Goal: Communication & Community: Ask a question

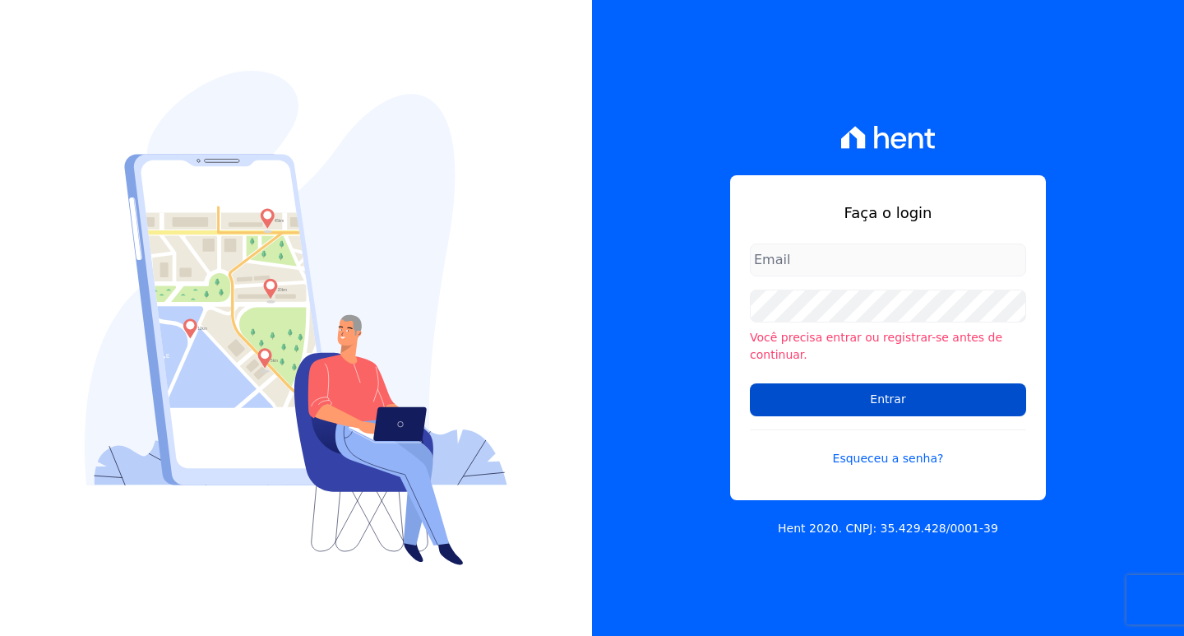
type input "[EMAIL_ADDRESS][DOMAIN_NAME]"
click at [797, 396] on input "Entrar" at bounding box center [888, 399] width 276 height 33
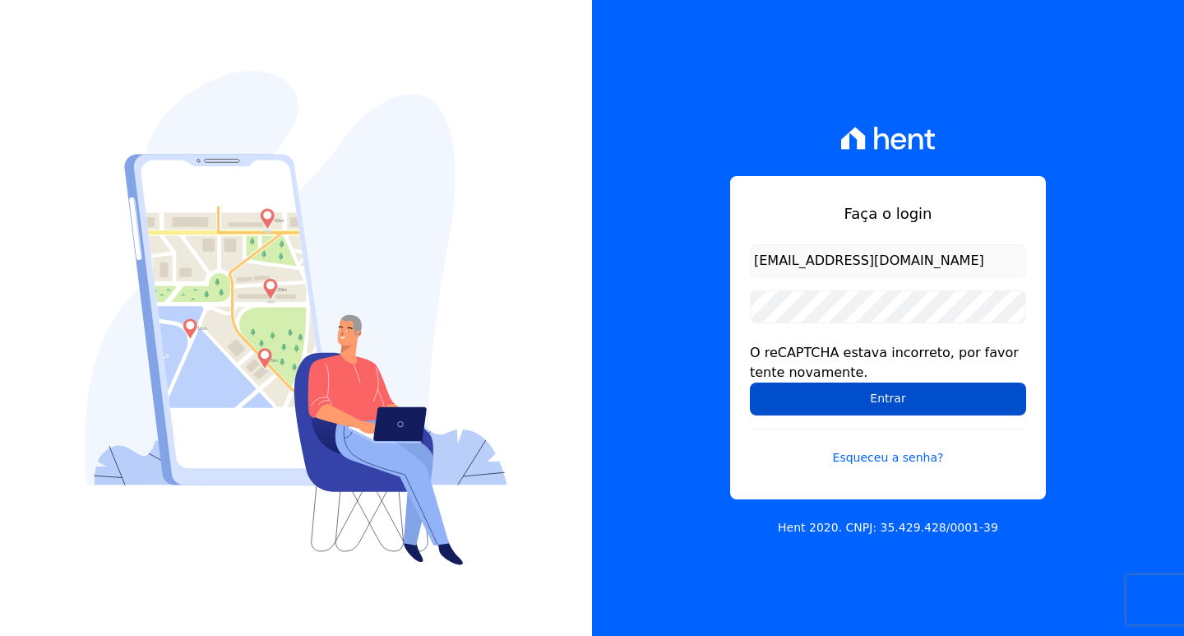
click at [833, 395] on input "Entrar" at bounding box center [888, 398] width 276 height 33
click at [867, 402] on input "Entrar" at bounding box center [888, 398] width 276 height 33
click at [860, 403] on input "Entrar" at bounding box center [888, 398] width 276 height 33
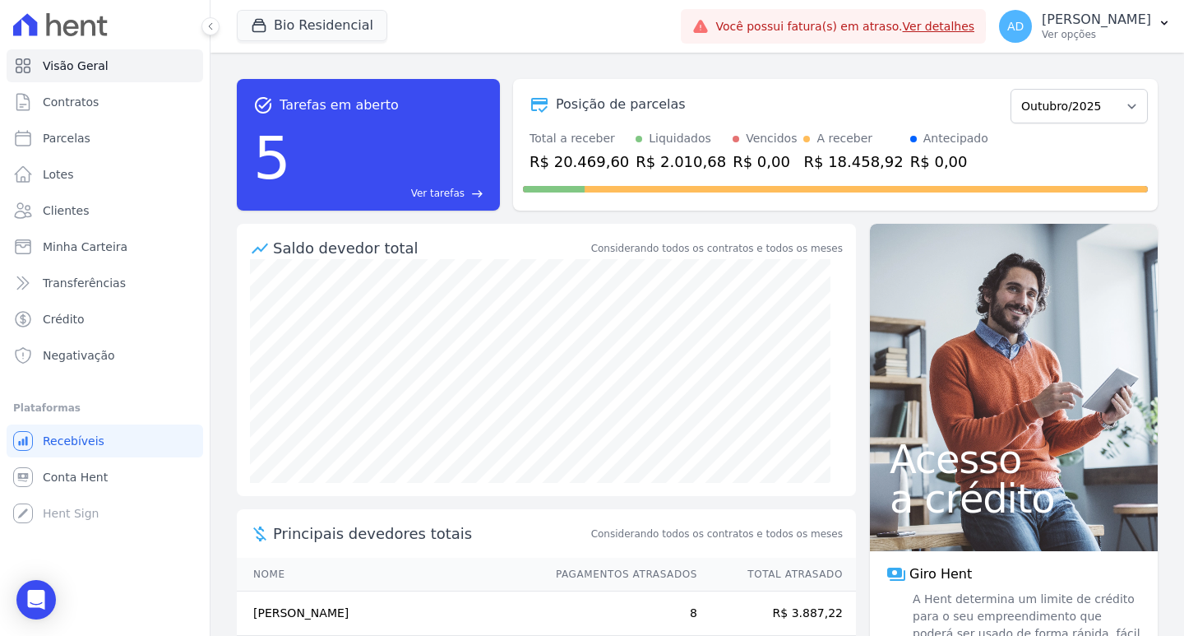
click at [957, 24] on link "Ver detalhes" at bounding box center [939, 26] width 72 height 13
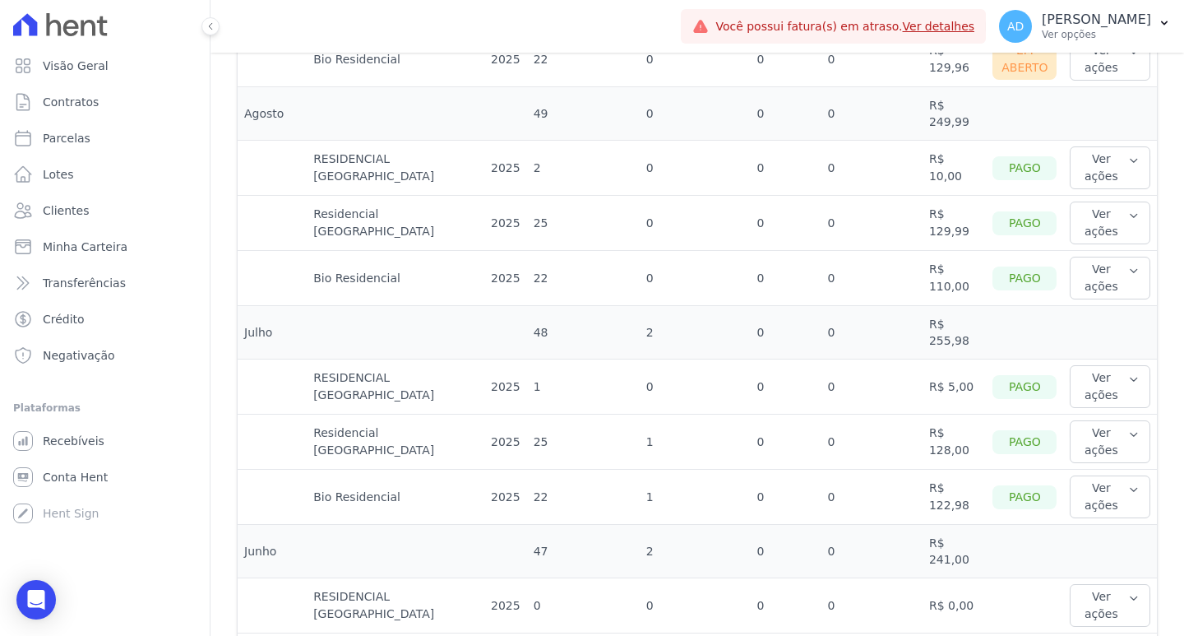
scroll to position [918, 0]
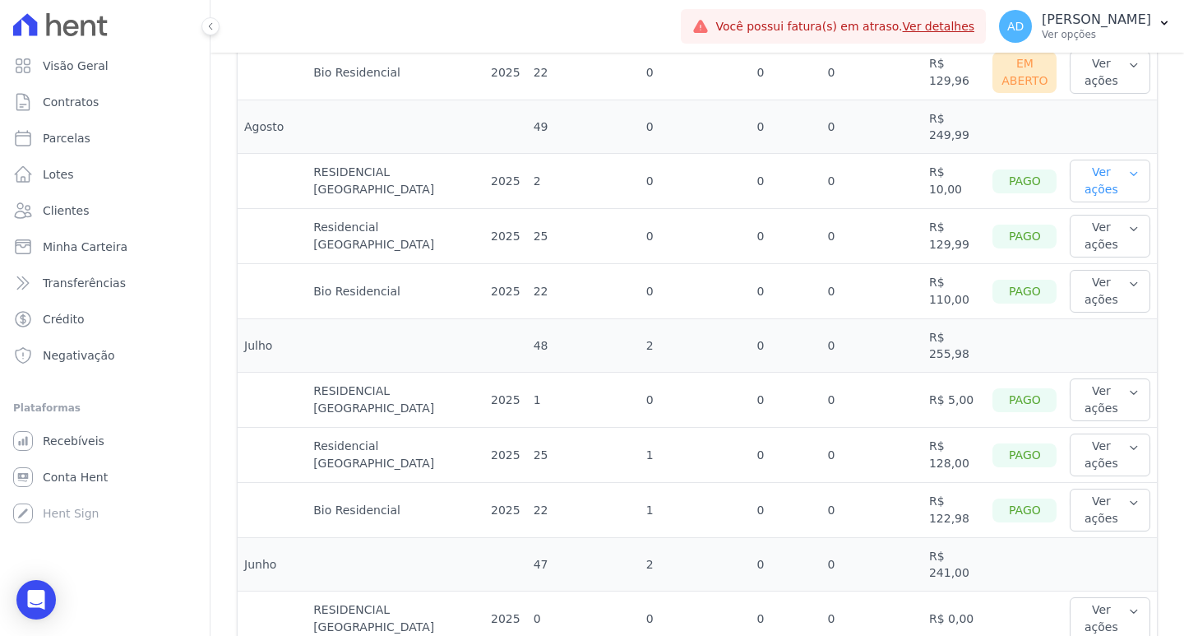
click at [1124, 171] on button "Ver ações" at bounding box center [1110, 181] width 81 height 43
click at [1115, 206] on link "Ver detalhes" at bounding box center [1138, 214] width 122 height 17
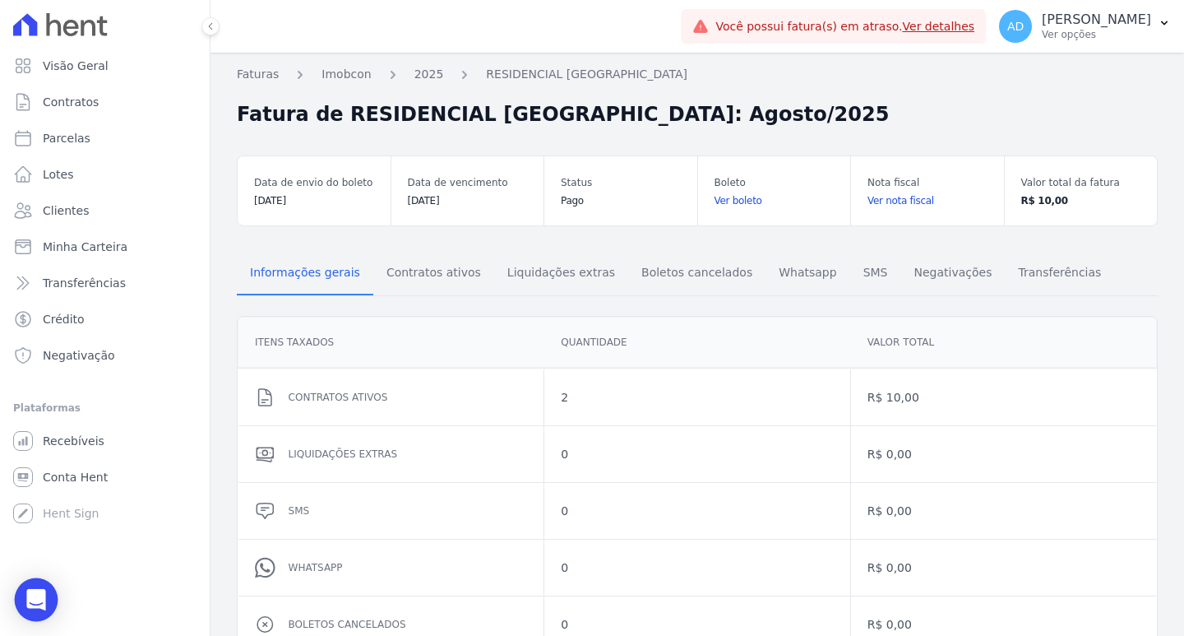
click at [37, 597] on icon "Open Intercom Messenger" at bounding box center [35, 599] width 19 height 21
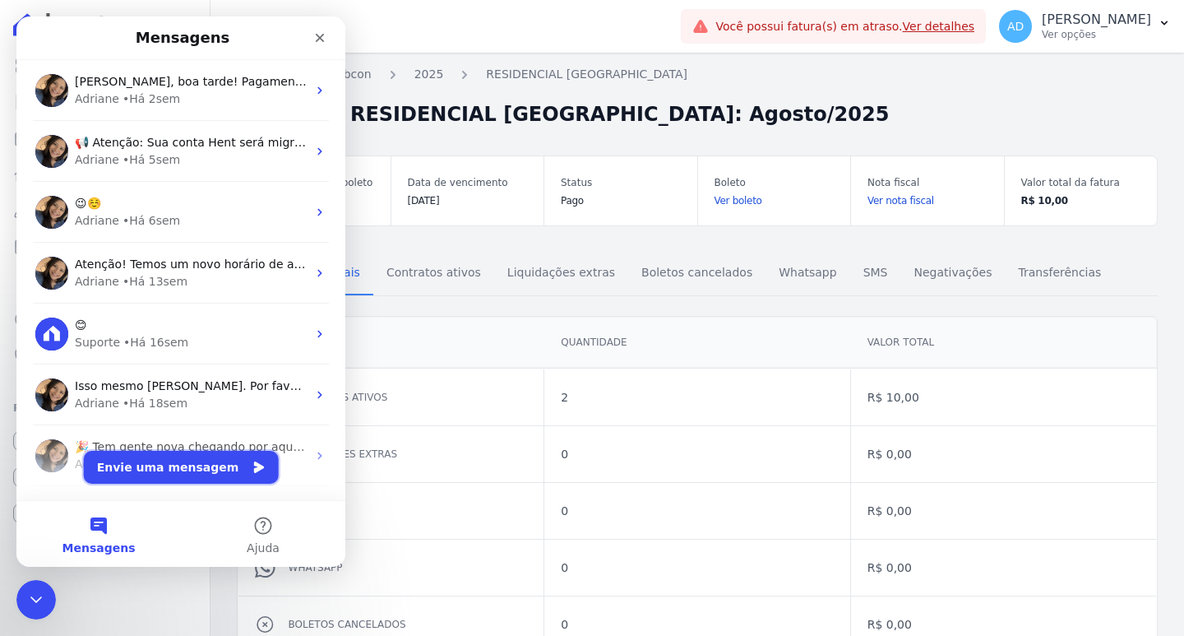
click at [168, 460] on button "Envie uma mensagem" at bounding box center [181, 467] width 195 height 33
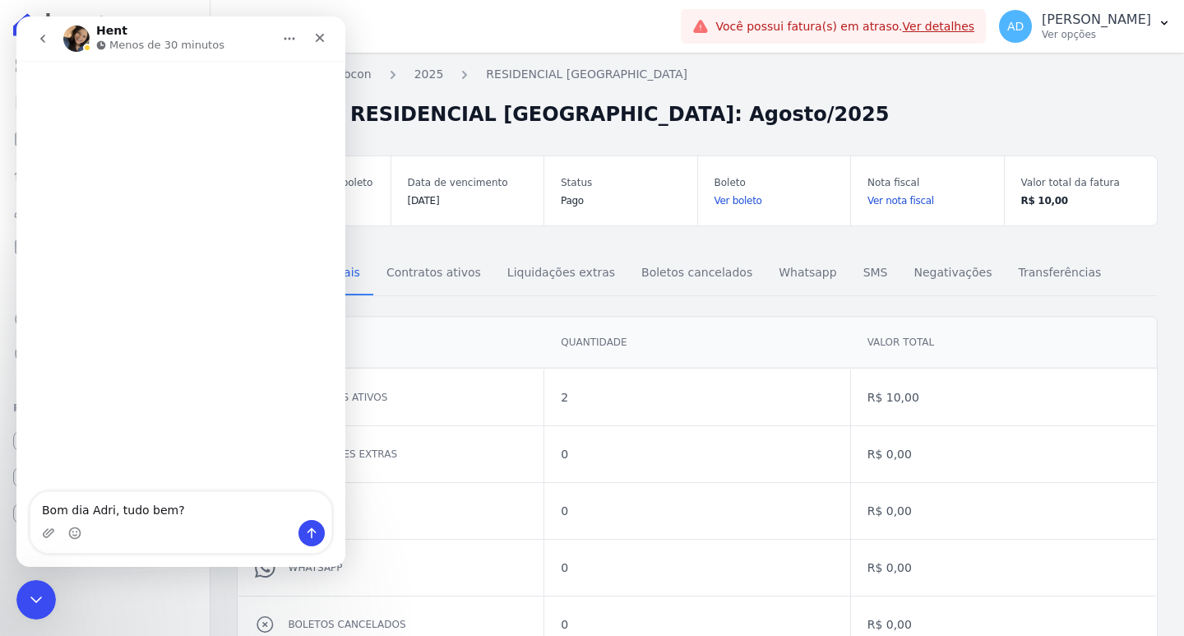
type textarea "Bom dia Adri, tudo bem?"
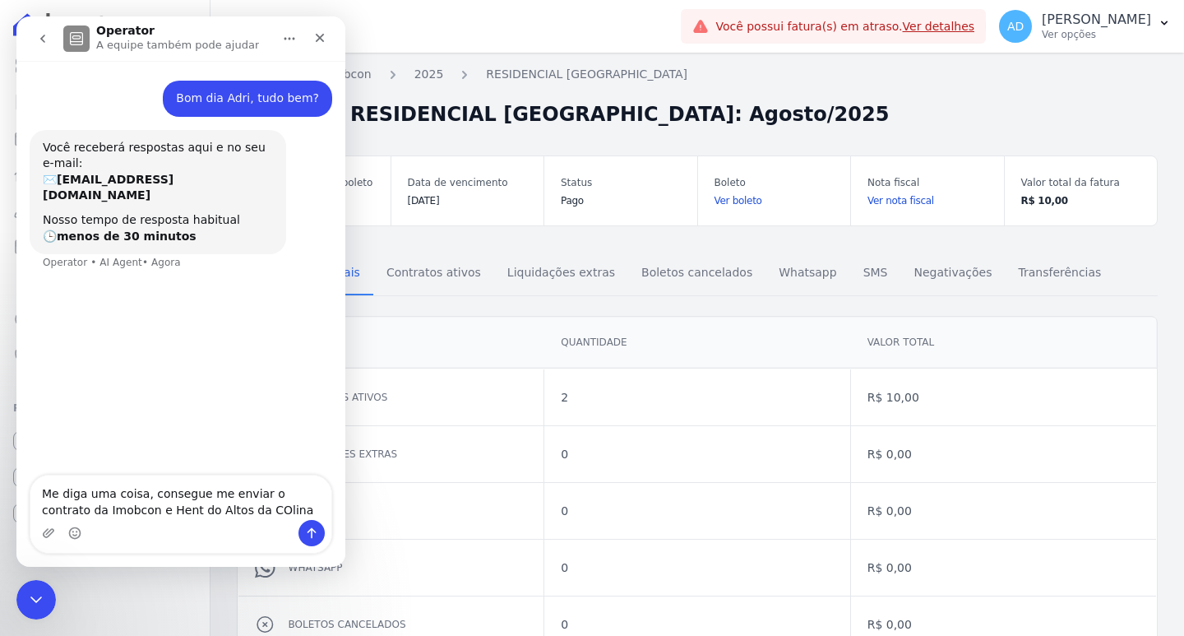
type textarea "Me diga uma coisa, consegue me enviar o contrato da Imobcon e Hent do Altos da …"
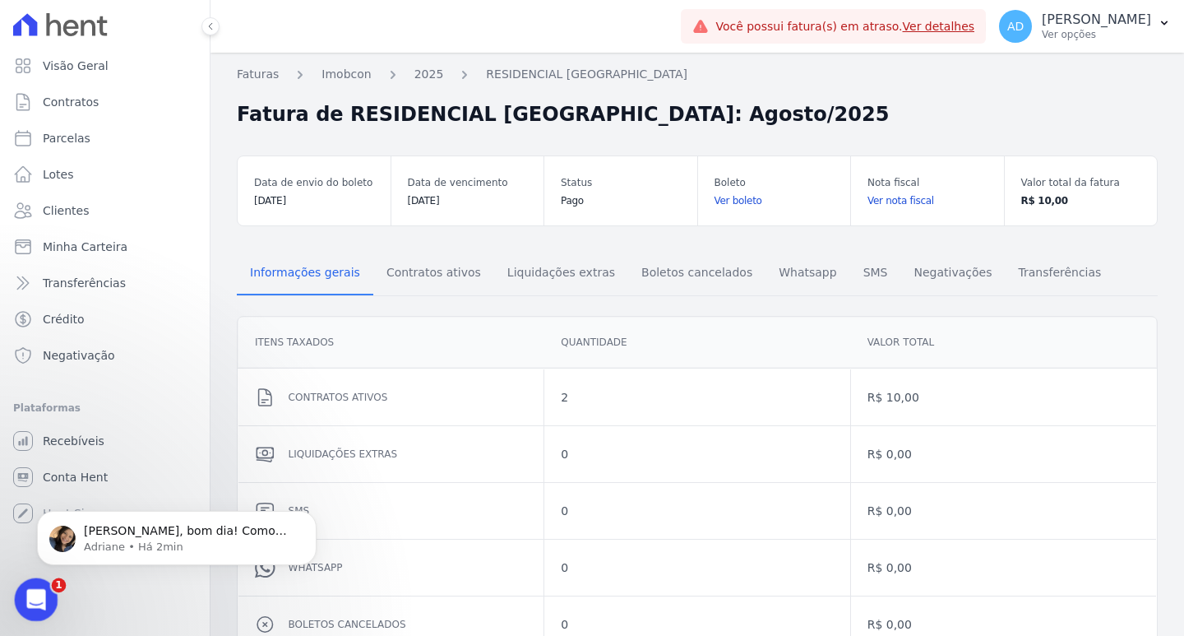
click at [21, 595] on div "Abertura do Messenger da Intercom" at bounding box center [34, 597] width 54 height 54
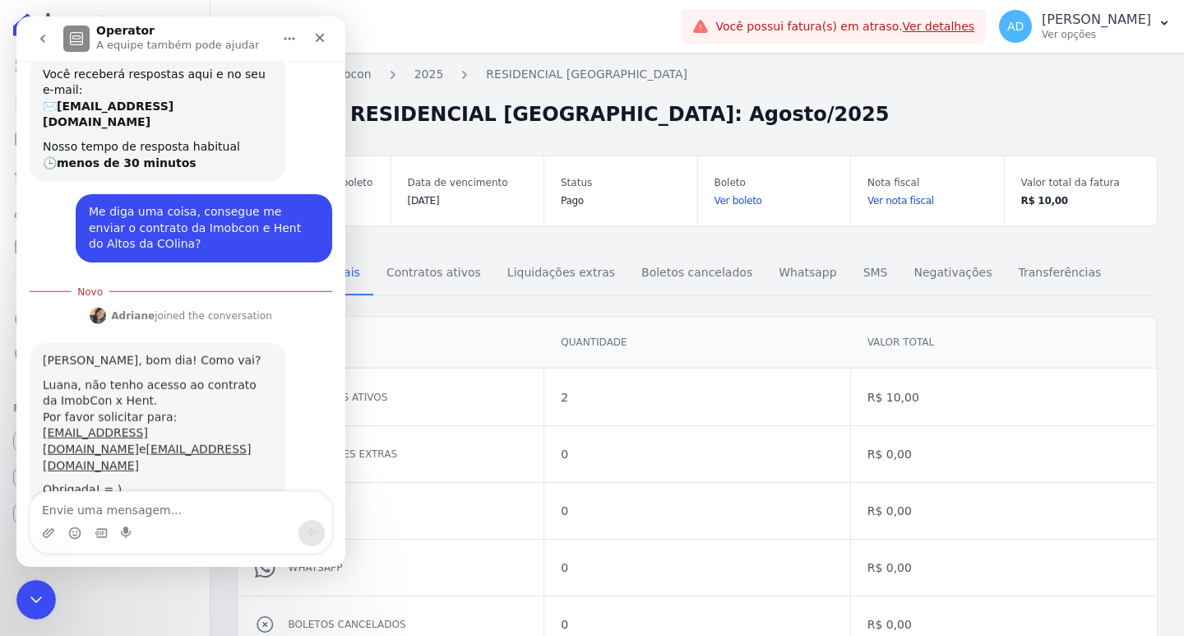
scroll to position [2, 0]
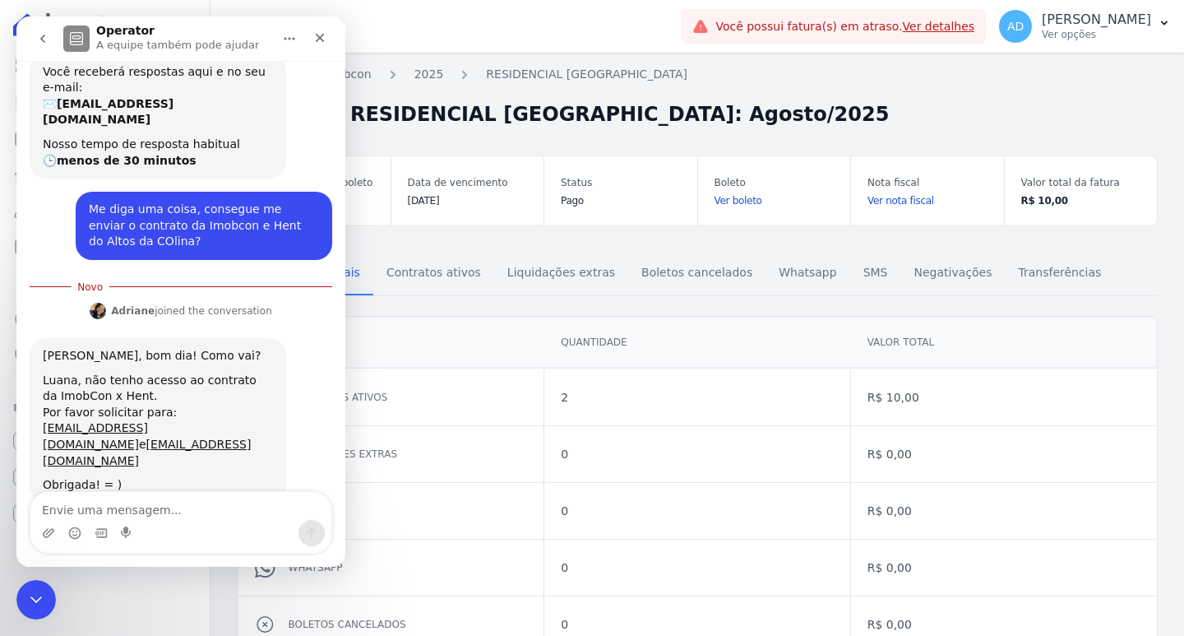
click at [112, 505] on textarea "Envie uma mensagem..." at bounding box center [180, 506] width 301 height 28
type textarea "Obrigada"
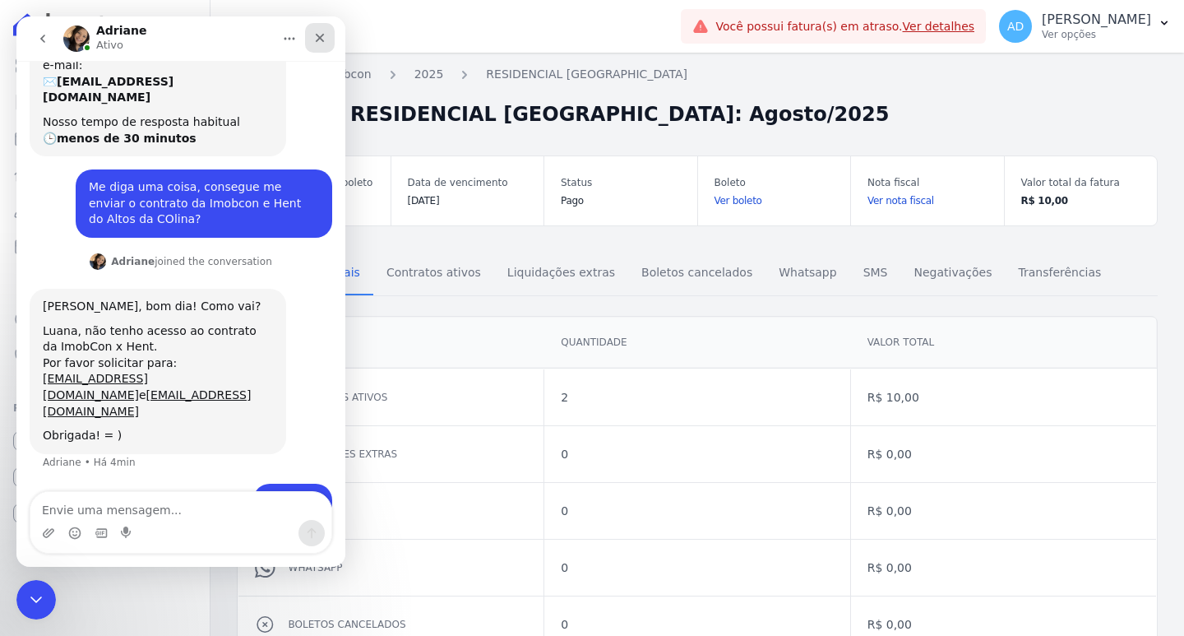
drag, startPoint x: 321, startPoint y: 36, endPoint x: 354, endPoint y: 58, distance: 39.2
click at [321, 36] on icon "Fechar" at bounding box center [320, 38] width 9 height 9
